Goal: Check status: Check status

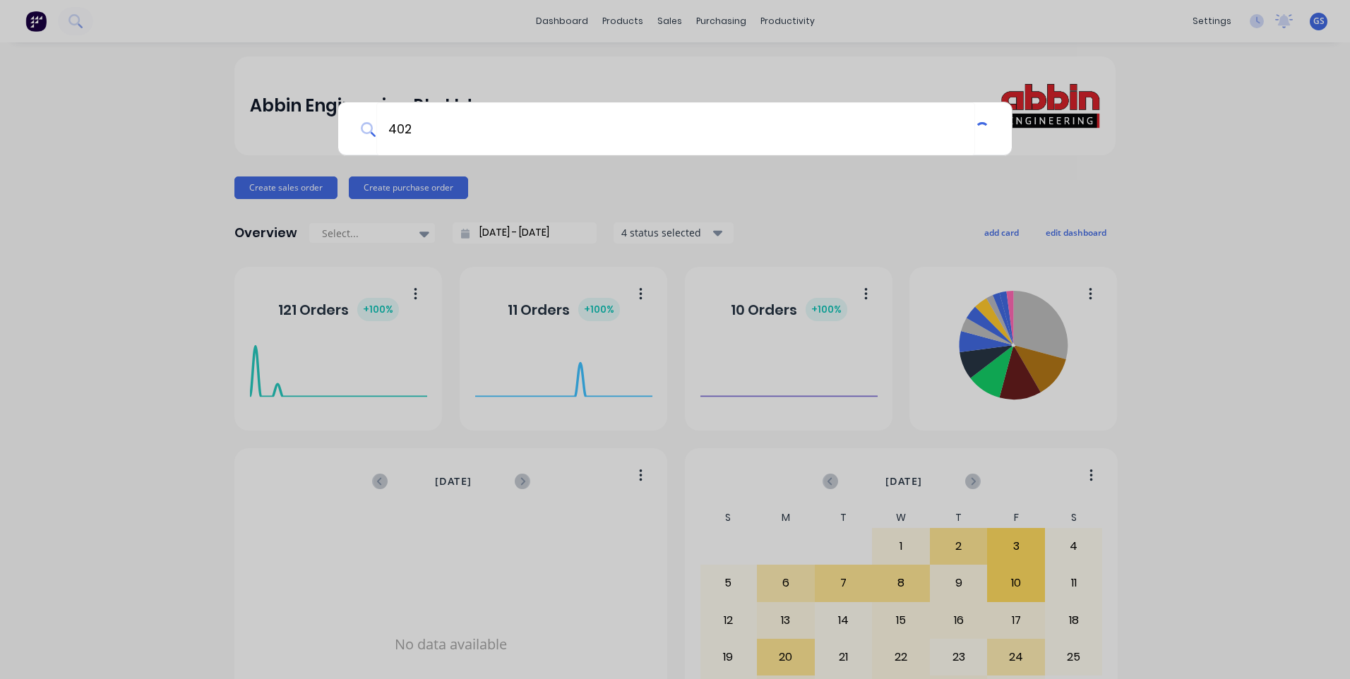
type input "4026"
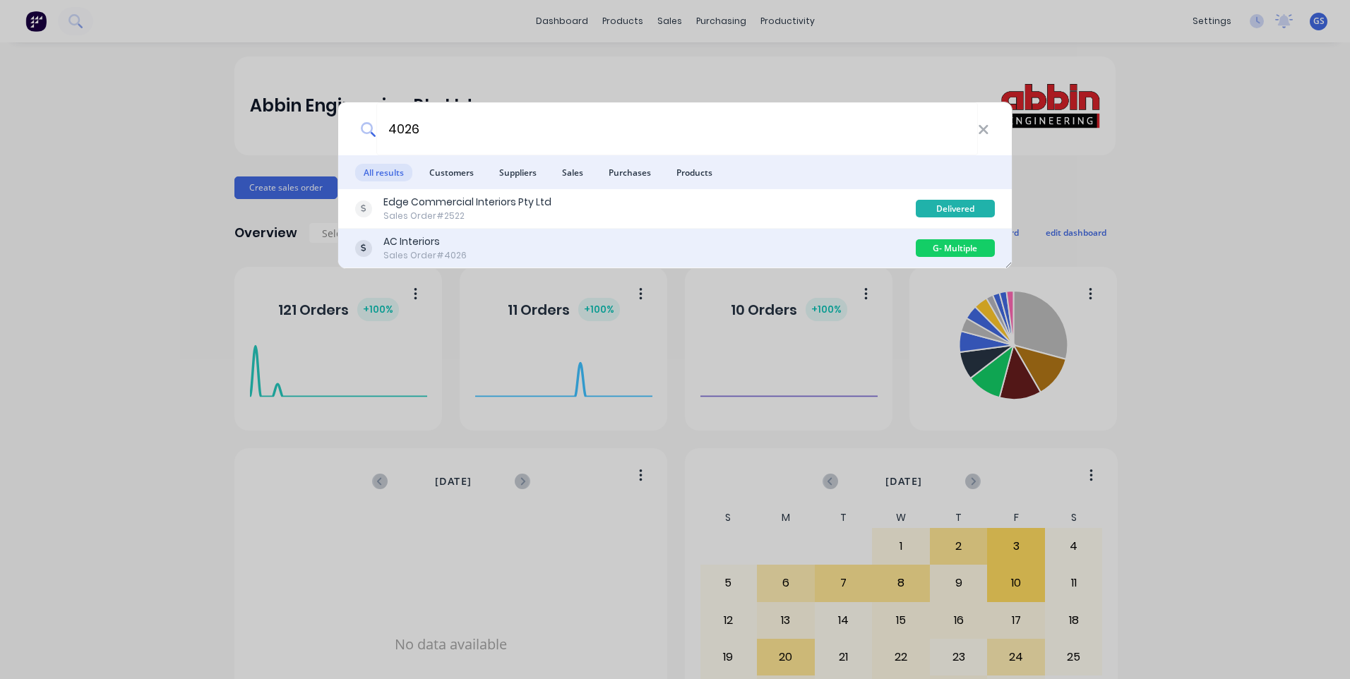
click at [428, 241] on div "AC Interiors" at bounding box center [424, 241] width 83 height 15
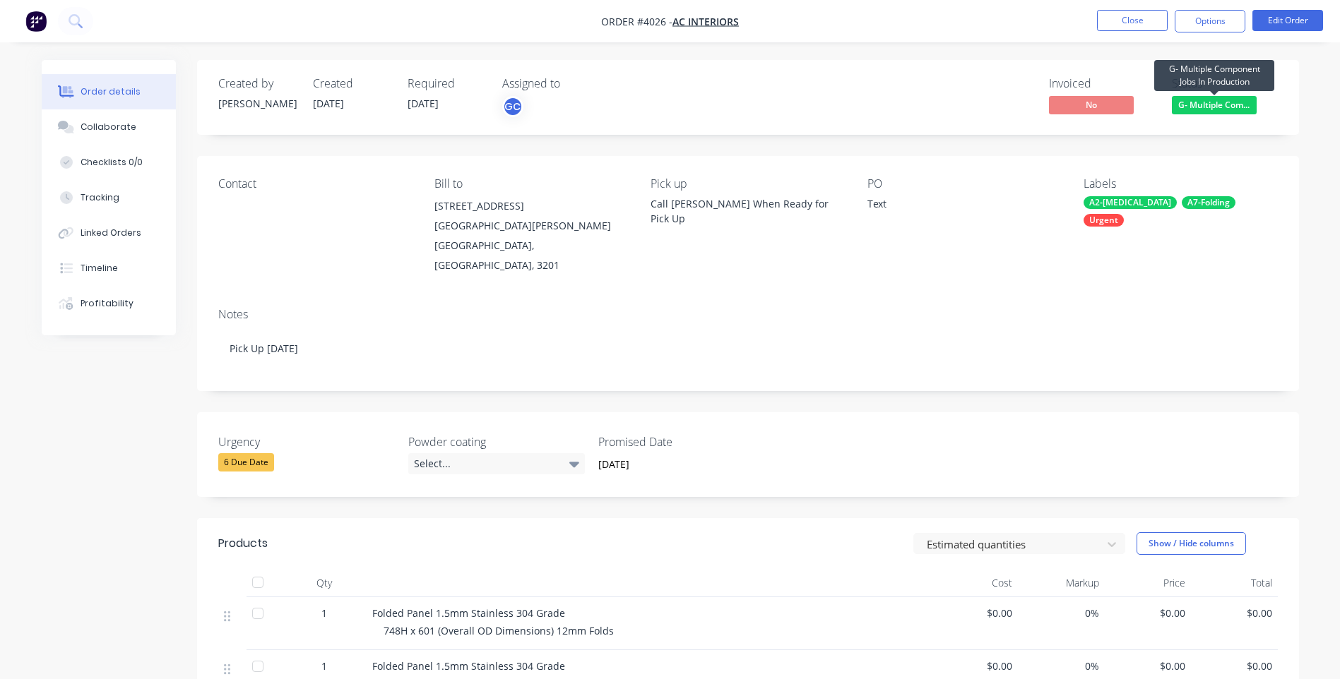
click at [1203, 106] on span "G- Multiple Com..." at bounding box center [1214, 105] width 85 height 18
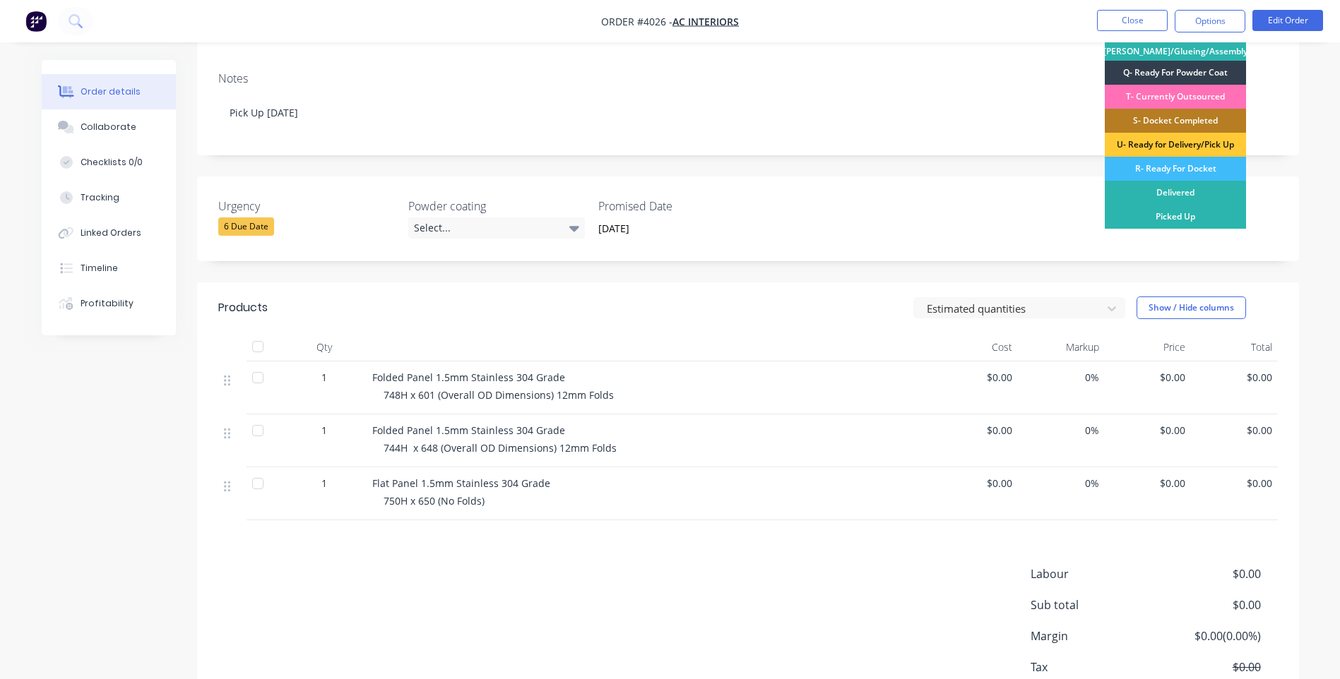
scroll to position [141, 0]
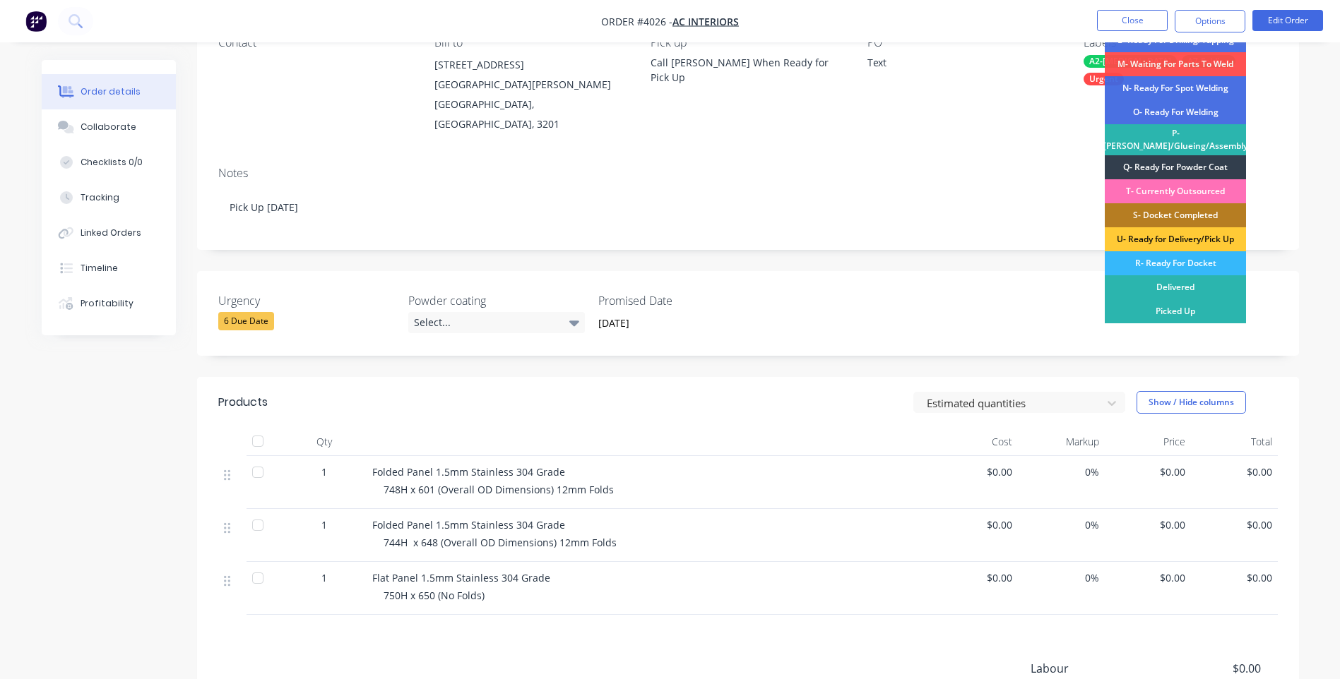
click at [1192, 266] on div "R- Ready For Docket" at bounding box center [1174, 263] width 141 height 24
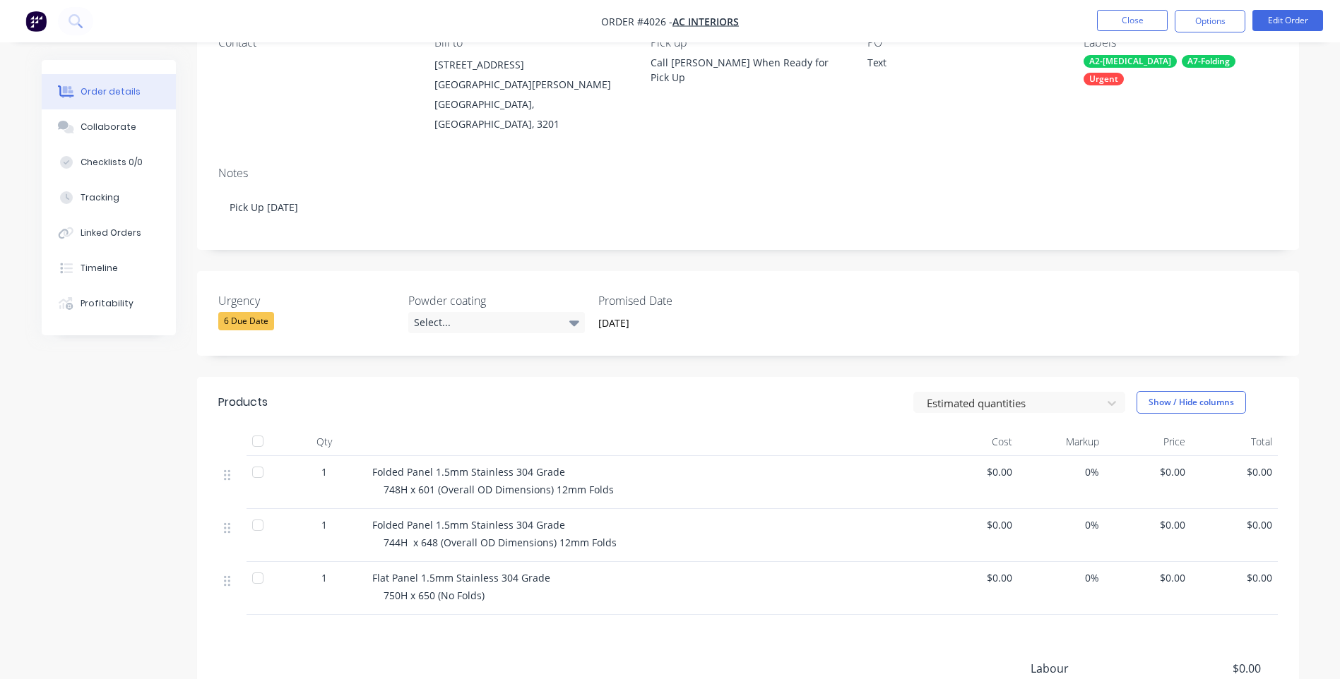
scroll to position [0, 0]
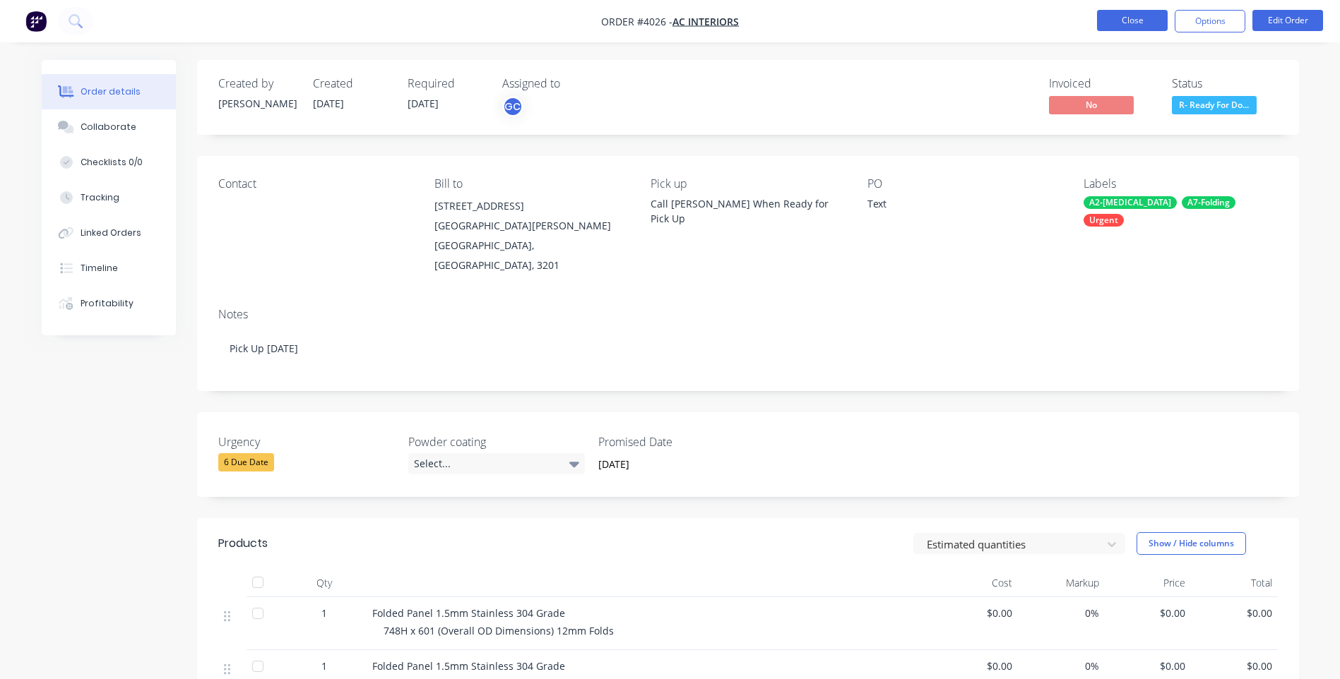
click at [1114, 23] on button "Close" at bounding box center [1132, 20] width 71 height 21
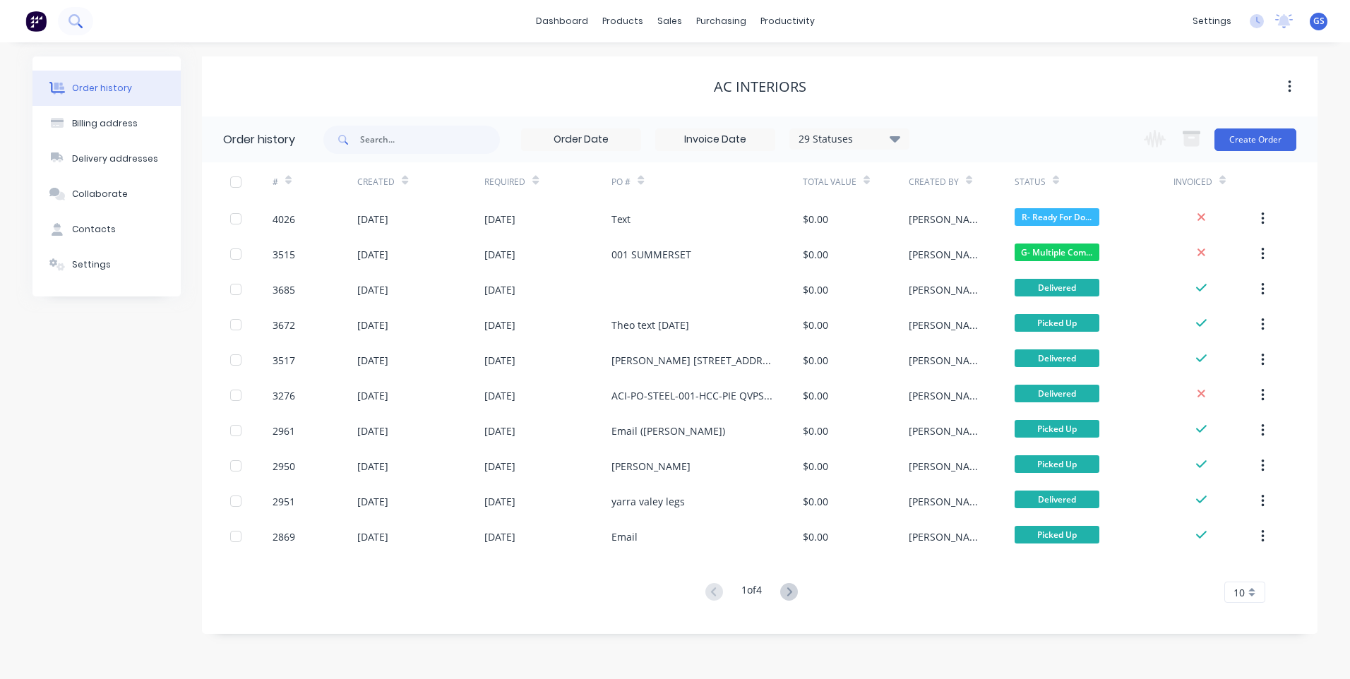
click at [75, 23] on icon at bounding box center [75, 20] width 13 height 13
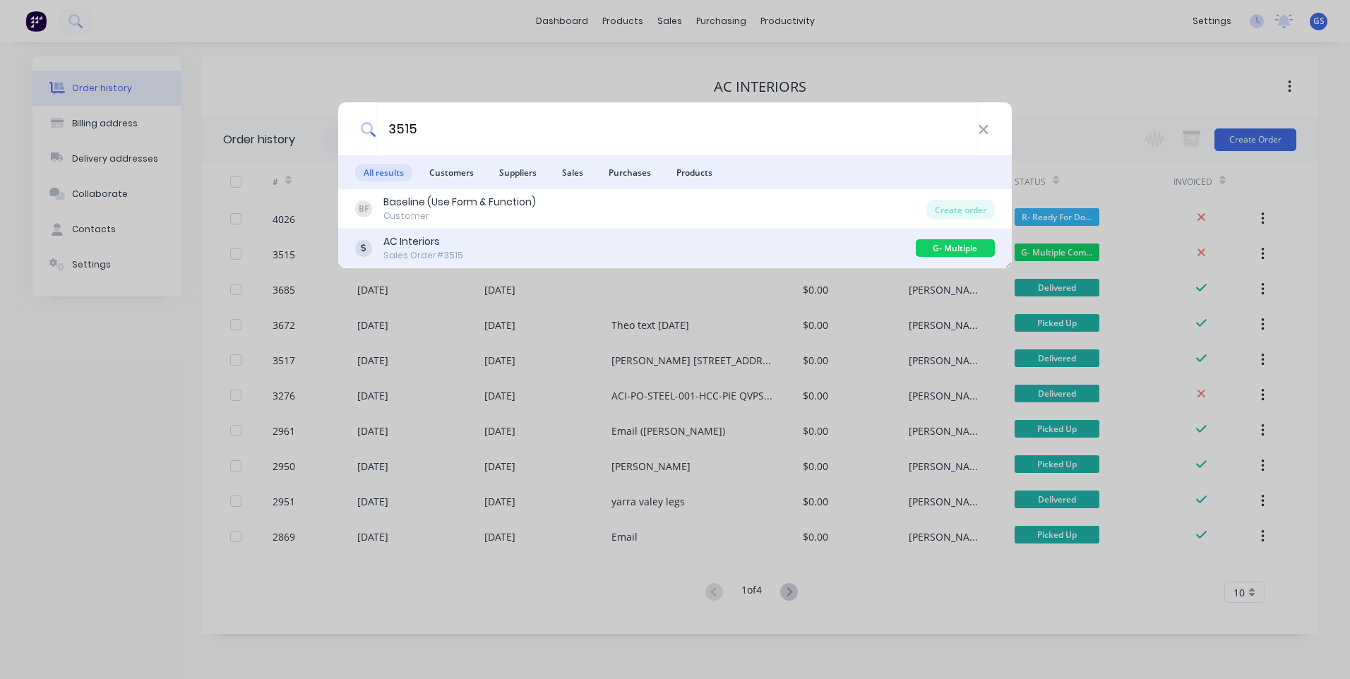
type input "3515"
click at [417, 256] on div "Sales Order #3515" at bounding box center [423, 255] width 80 height 13
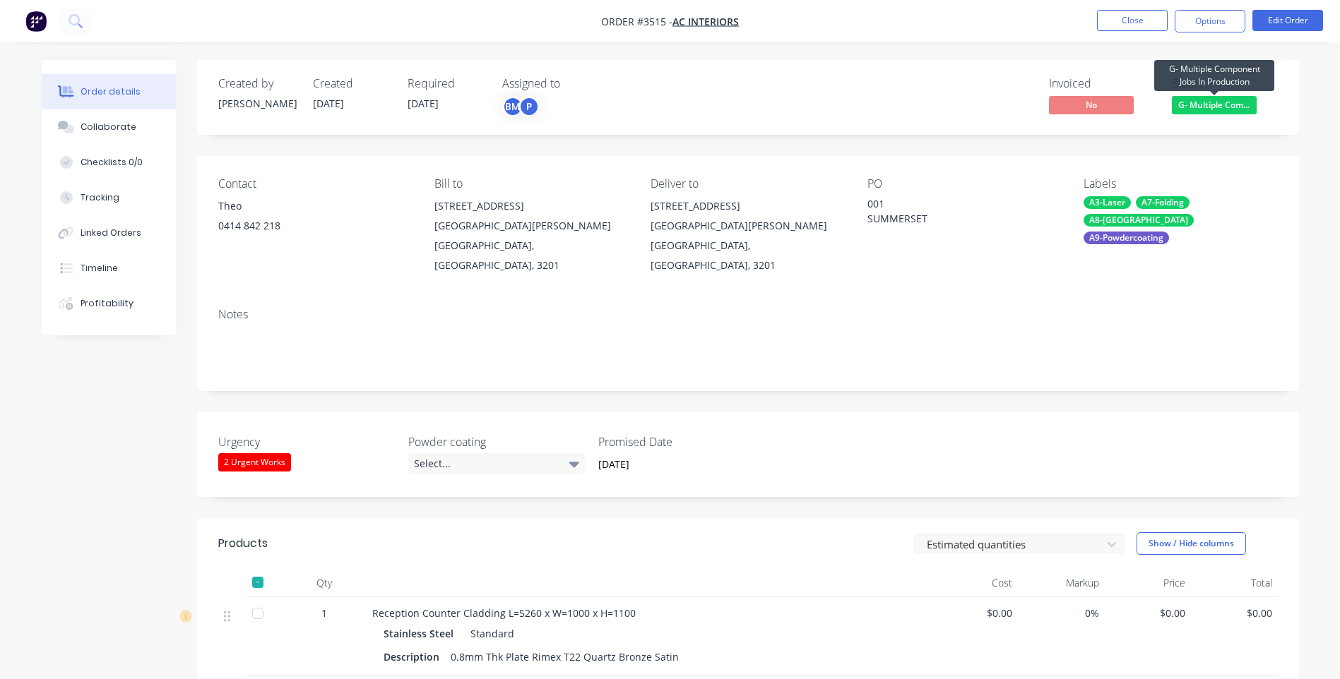
click at [1217, 107] on span "G- Multiple Com..." at bounding box center [1214, 105] width 85 height 18
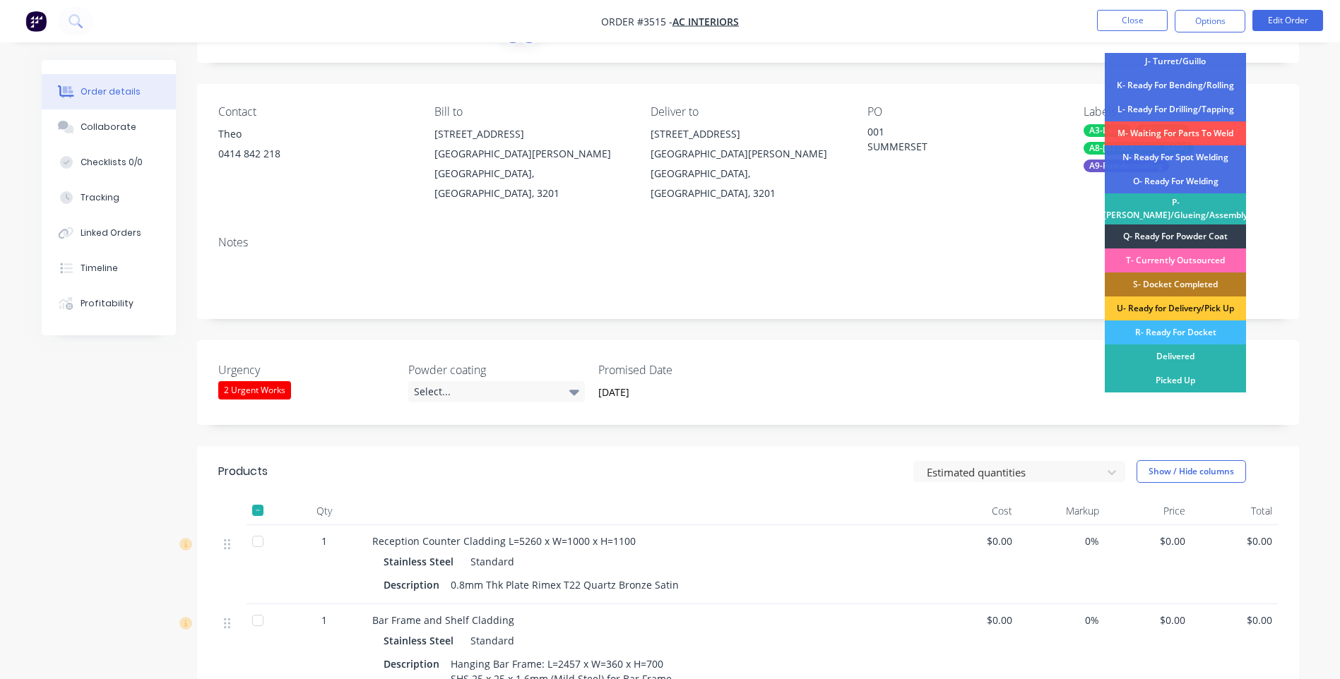
scroll to position [141, 0]
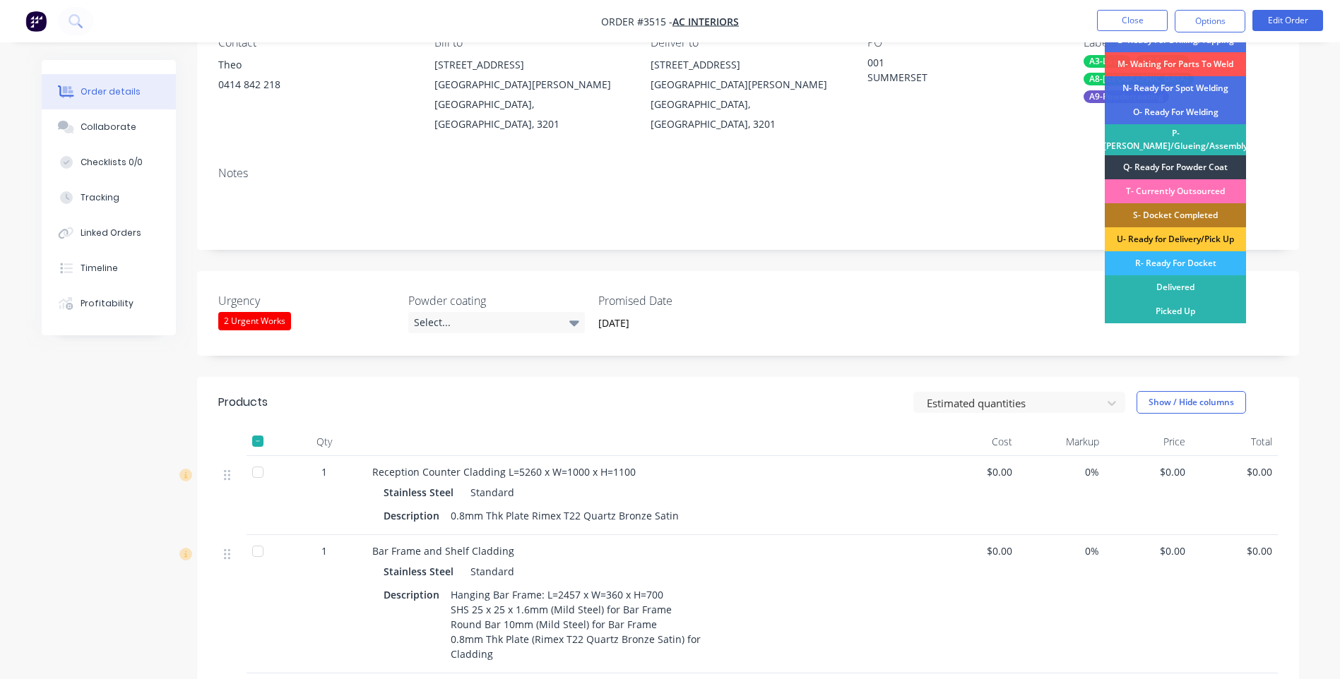
click at [1200, 263] on div "R- Ready For Docket" at bounding box center [1174, 263] width 141 height 24
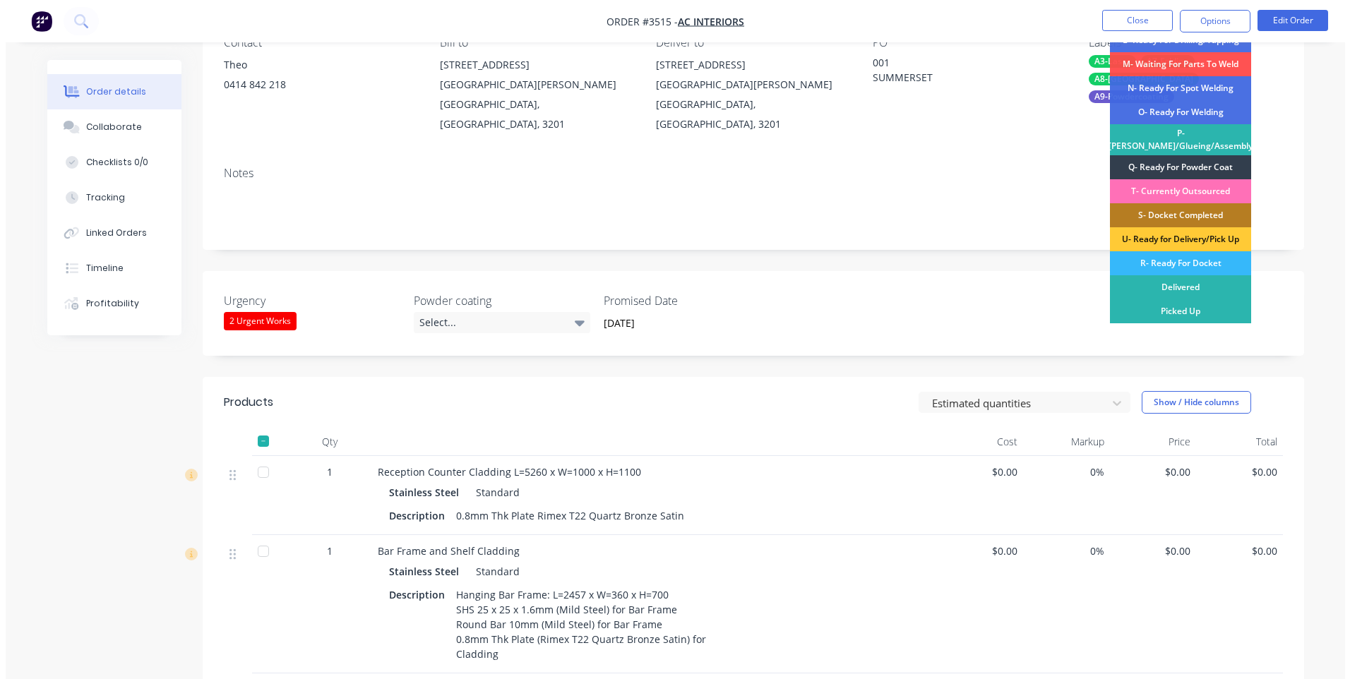
scroll to position [0, 0]
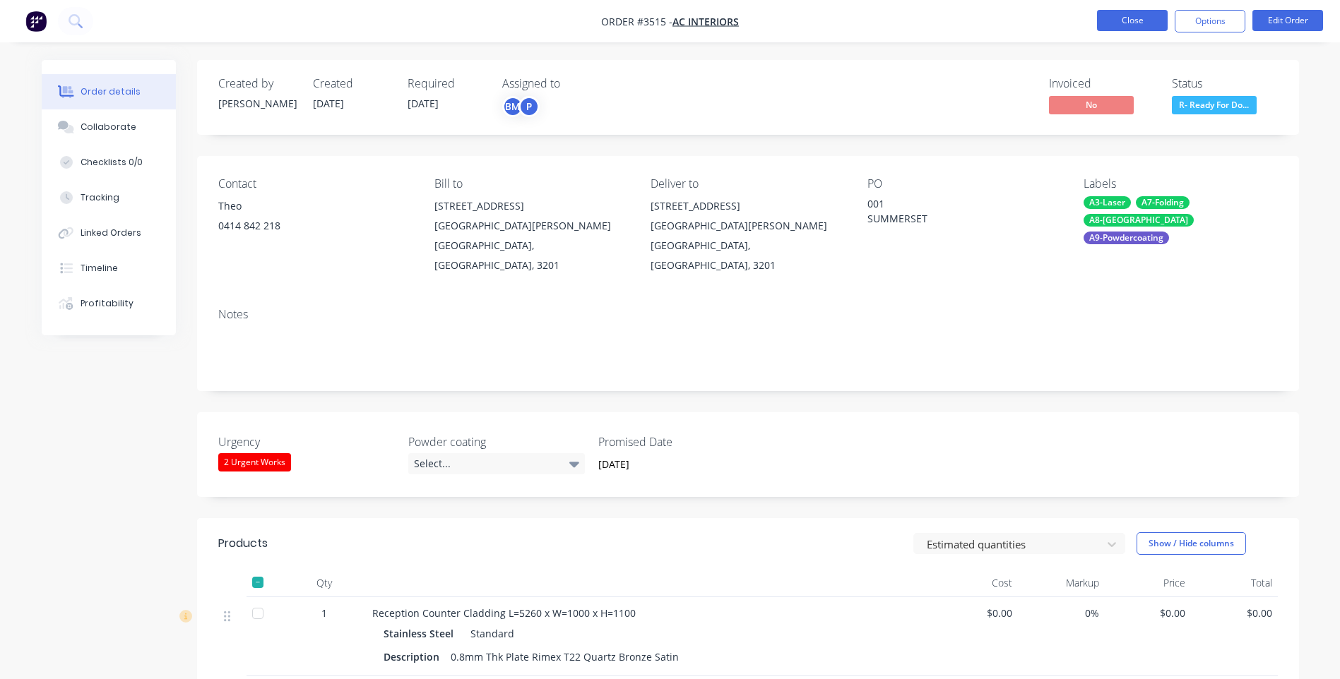
click at [1117, 20] on button "Close" at bounding box center [1132, 20] width 71 height 21
